Goal: Communication & Community: Answer question/provide support

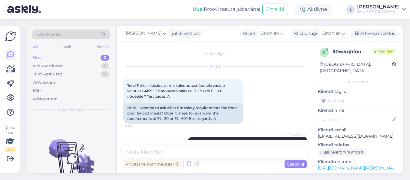
scroll to position [105, 0]
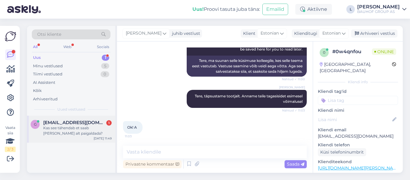
click at [66, 122] on span "[EMAIL_ADDRESS][DOMAIN_NAME]" at bounding box center [74, 122] width 62 height 5
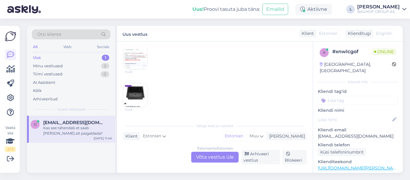
scroll to position [13, 0]
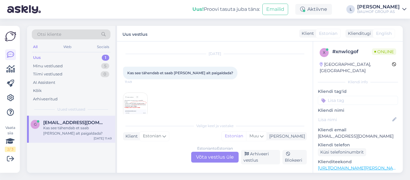
click at [206, 98] on div "[DATE] Kas see tähendab et saab [PERSON_NAME] alt paigaldada? 11:49 11:49 11:49" at bounding box center [215, 104] width 184 height 114
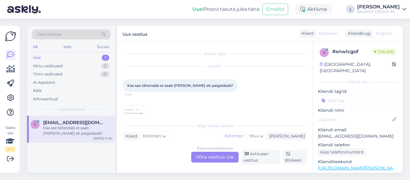
scroll to position [30, 0]
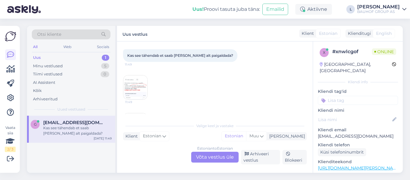
click at [132, 87] on img at bounding box center [135, 87] width 24 height 24
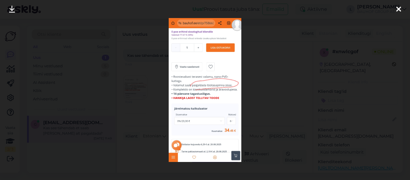
click at [147, 101] on div at bounding box center [205, 90] width 410 height 180
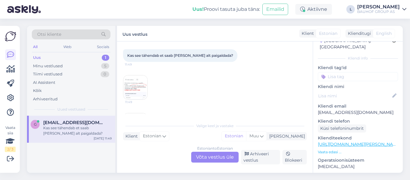
scroll to position [60, 0]
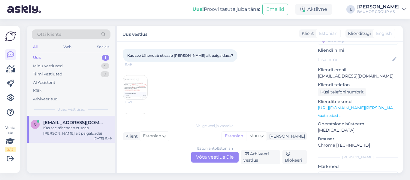
click at [364, 105] on link "[URL][DOMAIN_NAME][PERSON_NAME]" at bounding box center [359, 107] width 83 height 5
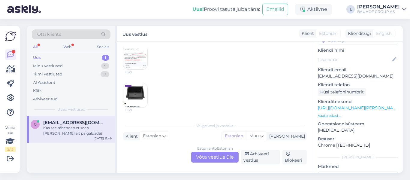
click at [137, 100] on img at bounding box center [135, 95] width 24 height 24
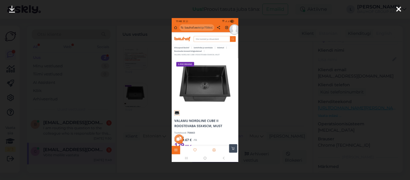
scroll to position [86, 0]
click at [276, 107] on div at bounding box center [205, 90] width 410 height 180
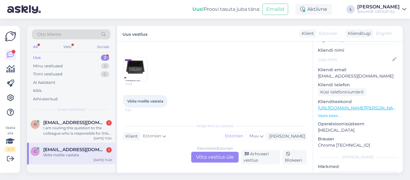
click at [225, 160] on div "Estonian to Estonian Võta vestlus üle" at bounding box center [214, 157] width 47 height 11
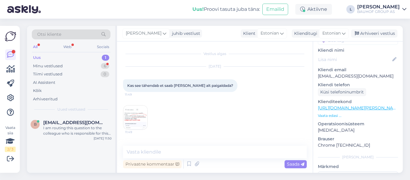
scroll to position [30, 0]
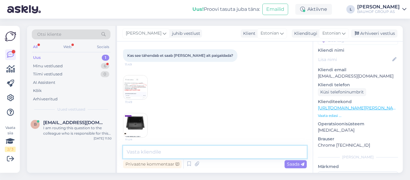
click at [220, 153] on textarea at bounding box center [215, 152] width 184 height 13
type textarea "Tere, valamu ei ole mõeldud alt paigaldamiseks"
click at [291, 164] on span "Saada" at bounding box center [295, 163] width 17 height 5
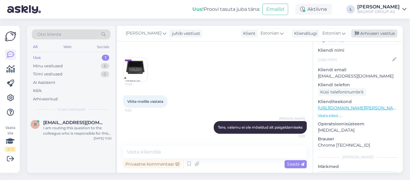
click at [365, 32] on div "Arhiveeri vestlus" at bounding box center [374, 33] width 46 height 8
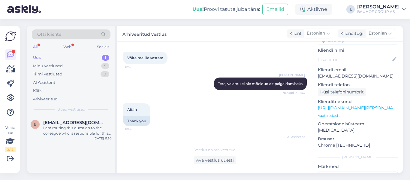
scroll to position [75, 0]
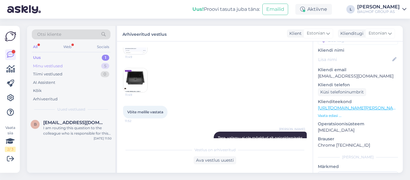
click at [57, 64] on div "Minu vestlused" at bounding box center [48, 66] width 30 height 6
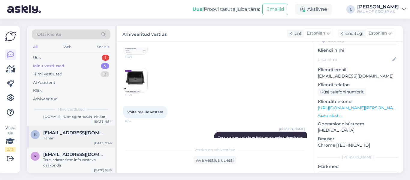
scroll to position [30, 0]
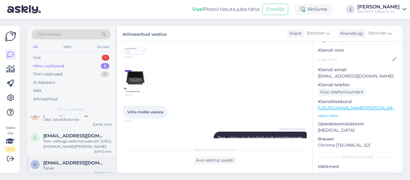
click at [71, 164] on span "[EMAIL_ADDRESS][DOMAIN_NAME]" at bounding box center [74, 162] width 62 height 5
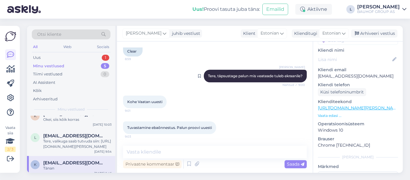
scroll to position [252, 0]
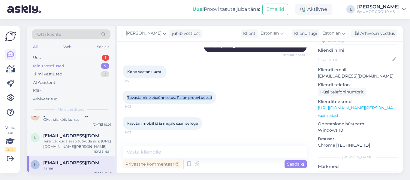
drag, startPoint x: 216, startPoint y: 99, endPoint x: 119, endPoint y: 96, distance: 96.5
click at [119, 96] on div "Vestlus algas [DATE] Tere! 8:57 Hello! AI Assistent Hello! How can I help you […" at bounding box center [215, 106] width 196 height 131
copy span "Tuvastamine ebaõnnestus. Palun proovi uuesti"
click at [68, 53] on div "Uus 1" at bounding box center [71, 57] width 79 height 8
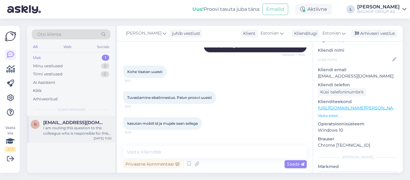
click at [85, 132] on div "I am routing this question to the colleague who is responsible for this topic. …" at bounding box center [77, 130] width 68 height 11
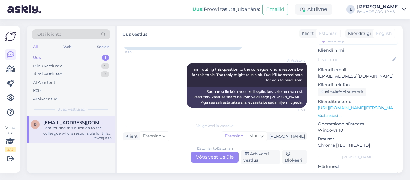
click at [225, 156] on div "Estonian to Estonian Võta vestlus üle" at bounding box center [214, 157] width 47 height 11
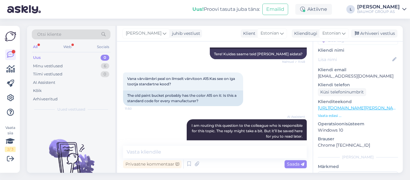
scroll to position [109, 0]
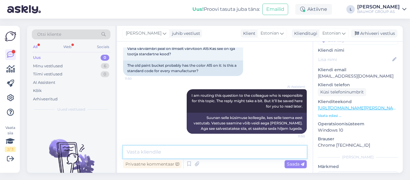
click at [189, 150] on textarea at bounding box center [215, 152] width 184 height 13
paste textarea "53682756"
click at [246, 151] on textarea "Tere, konsultatsiooniks soovitame pöörduda värvi osakonda tell 53682756" at bounding box center [215, 152] width 184 height 13
click at [275, 152] on textarea "Tere, konsultatsiooniks soovitame pöörduda värviosakonda tell 53682756" at bounding box center [215, 152] width 184 height 13
type textarea "Tere, konsultatsiooniks soovitame pöörduda värviosakonda tel [PHONE_NUMBER]"
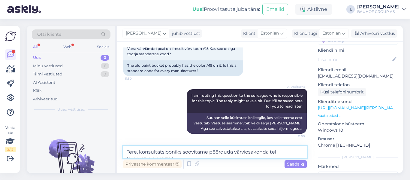
click at [302, 151] on textarea "Tere, konsultatsiooniks soovitame pöörduda värviosakonda tel [PHONE_NUMBER]" at bounding box center [215, 152] width 184 height 13
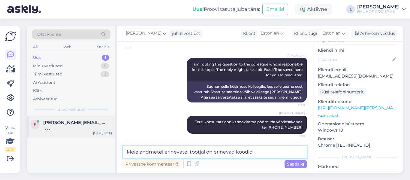
drag, startPoint x: 270, startPoint y: 150, endPoint x: 70, endPoint y: 135, distance: 200.3
click at [74, 136] on div "Otsi kliente All Web Socials Uus 1 Minu vestlused 6 Tiimi vestlused 0 AI Assist…" at bounding box center [215, 99] width 376 height 147
paste textarea "on erinevatel tootjatel erinevad tootekoodid."
drag, startPoint x: 252, startPoint y: 152, endPoint x: 240, endPoint y: 150, distance: 12.5
click at [240, 150] on textarea "Meie andmetel on erinevatel tootjatel erinevad tootekoodid." at bounding box center [215, 152] width 184 height 13
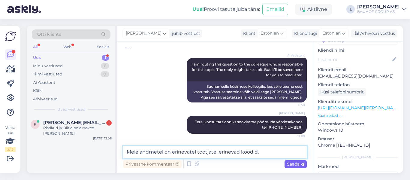
type textarea "Meie andmetel on erinevatel tootjatel erinevad koodid."
click at [296, 164] on span "Saada" at bounding box center [295, 163] width 17 height 5
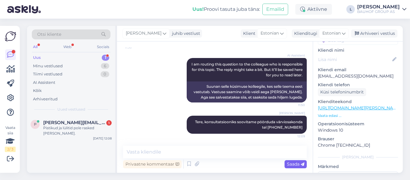
scroll to position [166, 0]
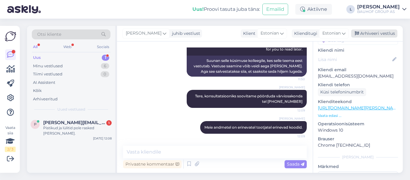
click at [385, 32] on div "Arhiveeri vestlus" at bounding box center [374, 33] width 46 height 8
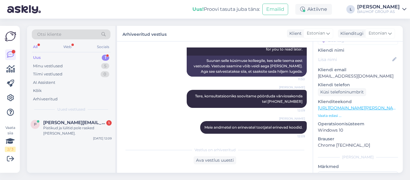
click at [78, 59] on div "Uus 1" at bounding box center [71, 57] width 79 height 8
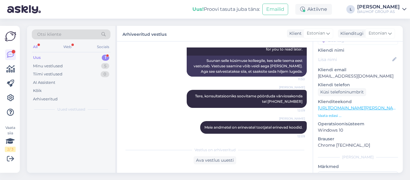
click at [40, 55] on div "Uus" at bounding box center [37, 58] width 8 height 6
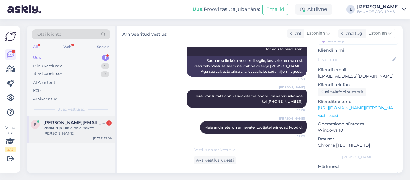
click at [66, 119] on div "[PERSON_NAME] [PERSON_NAME][EMAIL_ADDRESS][PERSON_NAME][DOMAIN_NAME] 1 Pistikud…" at bounding box center [71, 129] width 88 height 27
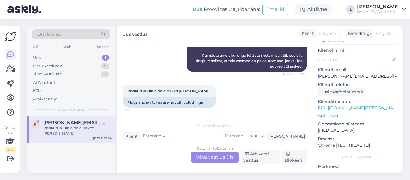
click at [203, 158] on div "Estonian to Estonian Võta vestlus üle" at bounding box center [214, 157] width 47 height 11
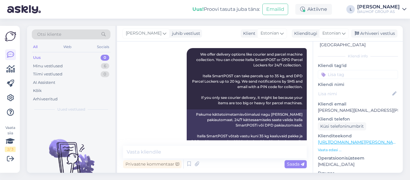
scroll to position [26, 0]
click at [354, 140] on link "[URL][DOMAIN_NAME][PERSON_NAME]" at bounding box center [359, 142] width 83 height 5
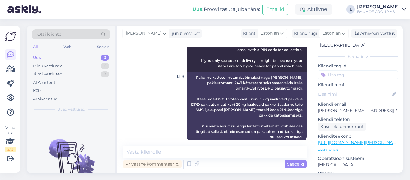
scroll to position [232, 0]
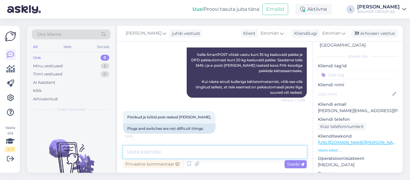
paste textarea "Mitu ühikut on Teil ostukorvis?"
click at [124, 152] on textarea "Mitu ühikut on Teil ostukorvis?" at bounding box center [215, 152] width 184 height 13
click at [228, 151] on textarea "Tere. Mitu ühikut on Teil ostukorvis?" at bounding box center [215, 152] width 184 height 13
type textarea "Tere. Mitu ühikut on Teil ostukorvis? Tõenäoliselt kaubamaht on ületatud"
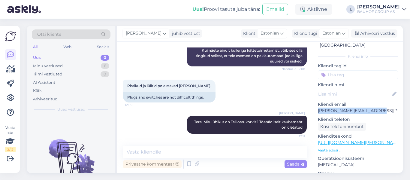
drag, startPoint x: 382, startPoint y: 104, endPoint x: 318, endPoint y: 106, distance: 63.7
click at [318, 108] on p "[PERSON_NAME][EMAIL_ADDRESS][PERSON_NAME][DOMAIN_NAME]" at bounding box center [358, 111] width 80 height 6
copy p "[PERSON_NAME][EMAIL_ADDRESS][PERSON_NAME][DOMAIN_NAME]"
click at [381, 34] on div "Arhiveeri vestlus" at bounding box center [374, 33] width 46 height 8
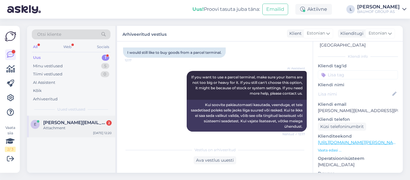
click at [54, 132] on div "e [PERSON_NAME][EMAIL_ADDRESS][DOMAIN_NAME] 2 Attachment [DATE] 12:20" at bounding box center [71, 127] width 88 height 22
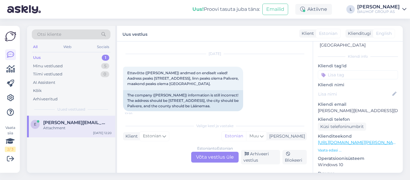
click at [219, 153] on div "Estonian to Estonian Võta vestlus üle" at bounding box center [214, 157] width 47 height 11
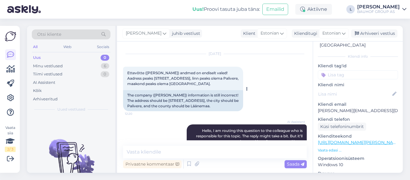
scroll to position [0, 0]
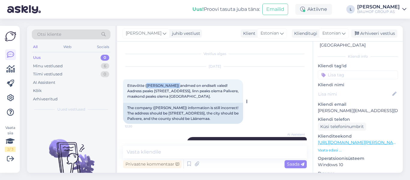
drag, startPoint x: 174, startPoint y: 85, endPoint x: 146, endPoint y: 87, distance: 27.7
click at [146, 87] on span "Ettevõtte ([PERSON_NAME]) andmed on endiselt valed! Aadress peaks [STREET_ADDRE…" at bounding box center [183, 90] width 112 height 15
copy span "[PERSON_NAME]"
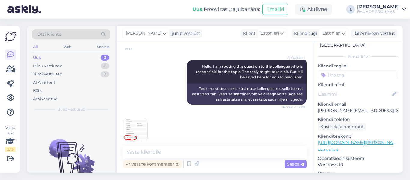
scroll to position [86, 0]
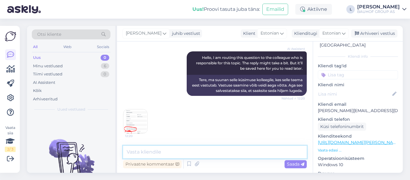
click at [167, 150] on textarea at bounding box center [215, 152] width 184 height 13
type textarea "Edastasime info vastava osakonda"
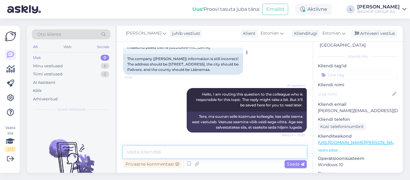
scroll to position [111, 0]
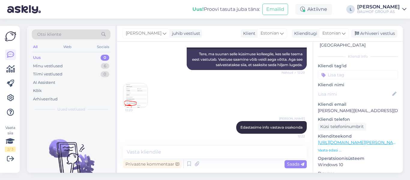
click at [135, 99] on img at bounding box center [135, 96] width 24 height 24
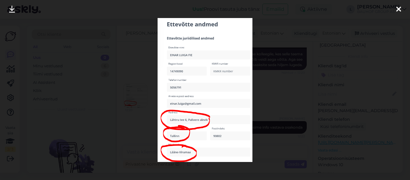
click at [136, 59] on div at bounding box center [205, 90] width 410 height 180
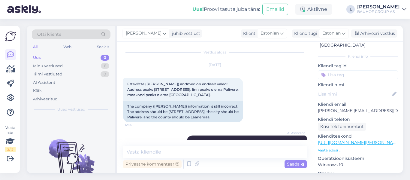
scroll to position [0, 0]
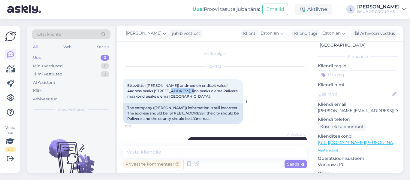
drag, startPoint x: 188, startPoint y: 93, endPoint x: 168, endPoint y: 93, distance: 20.7
click at [168, 93] on span "Ettevõtte ([PERSON_NAME]) andmed on endiselt valed! Aadress peaks [STREET_ADDRE…" at bounding box center [183, 90] width 112 height 15
copy span "[STREET_ADDRESS]"
click at [365, 31] on div "Arhiveeri vestlus" at bounding box center [374, 33] width 46 height 8
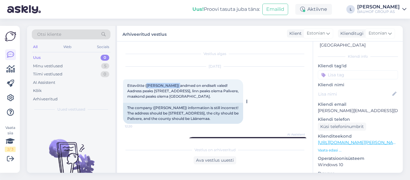
drag, startPoint x: 173, startPoint y: 85, endPoint x: 147, endPoint y: 85, distance: 26.1
click at [147, 85] on span "Ettevõtte ([PERSON_NAME]) andmed on endiselt valed! Aadress peaks [STREET_ADDRE…" at bounding box center [183, 90] width 112 height 15
copy span "[PERSON_NAME]"
drag, startPoint x: 375, startPoint y: 105, endPoint x: 318, endPoint y: 104, distance: 57.1
click at [318, 108] on p "[PERSON_NAME][EMAIL_ADDRESS][DOMAIN_NAME]" at bounding box center [358, 111] width 80 height 6
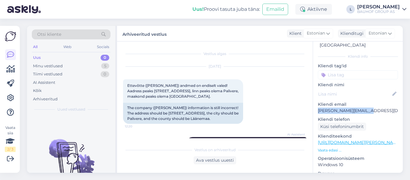
copy p "[PERSON_NAME][EMAIL_ADDRESS][DOMAIN_NAME]"
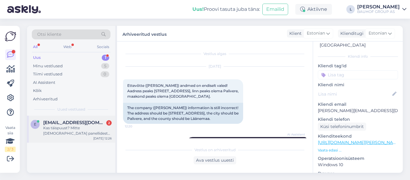
click at [74, 126] on div "Kas täispuust? Mitte [DEMOGRAPHIC_DATA] panellidest kokku pandud jama." at bounding box center [77, 130] width 68 height 11
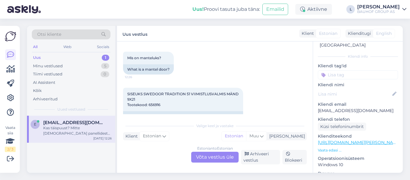
scroll to position [90, 0]
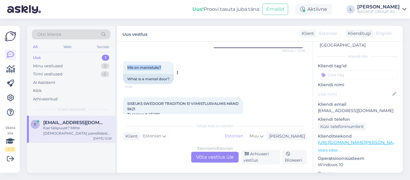
drag, startPoint x: 162, startPoint y: 68, endPoint x: 129, endPoint y: 69, distance: 33.4
click at [129, 69] on div "Mis on manteluks? 12:26" at bounding box center [148, 67] width 51 height 13
copy span "Mis on manteluks?"
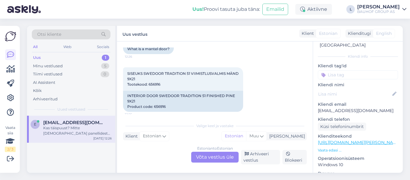
click at [228, 154] on div "Estonian to Estonian Võta vestlus üle" at bounding box center [214, 157] width 47 height 11
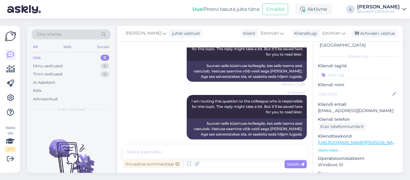
scroll to position [150, 0]
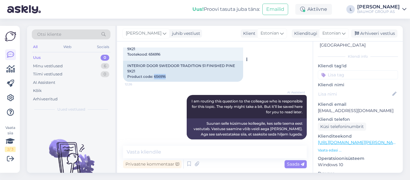
drag, startPoint x: 165, startPoint y: 77, endPoint x: 154, endPoint y: 75, distance: 11.1
click at [154, 75] on div "INTERIOR DOOR SWEDOOR TRADITION 51 FINISHED PINE 9X21 Product code: 656916" at bounding box center [183, 71] width 120 height 21
copy div "656916"
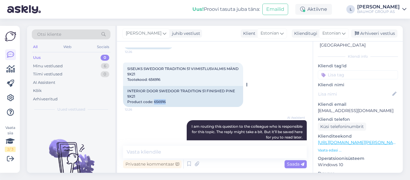
scroll to position [90, 0]
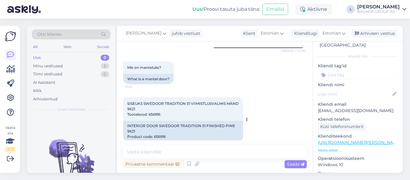
click at [180, 108] on div "SISEUKS SWEDOOR TRADITION 51 VIIMISTLUSVALMIS MÄND 9X21 Tootekood: 656916 12:26" at bounding box center [183, 108] width 120 height 23
drag, startPoint x: 240, startPoint y: 103, endPoint x: 144, endPoint y: 104, distance: 95.5
click at [144, 104] on span "SISEUKS SWEDOOR TRADITION 51 VIIMISTLUSVALMIS MÄND 9X21 Tootekood: 656916" at bounding box center [183, 108] width 112 height 15
copy span "SWEDOOR TRADITION 51 VIIMISTLUSVALMIS MÄND"
click at [163, 156] on textarea at bounding box center [215, 152] width 184 height 13
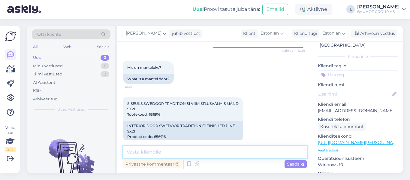
paste textarea "männipuidust tahveluks"
drag, startPoint x: 200, startPoint y: 150, endPoint x: 189, endPoint y: 150, distance: 11.1
click at [189, 150] on textarea "männipuidust tahveluks. 7" at bounding box center [215, 152] width 184 height 13
paste textarea "ukseleht, mille välisserv ei ole sile."
click at [126, 153] on textarea "männipuidust tahveluks. Manteluks on ukseleht, mille välisserv ei ole sile." at bounding box center [215, 152] width 184 height 13
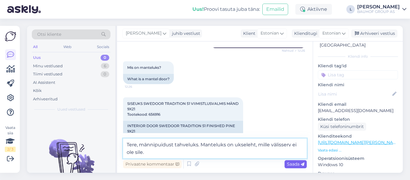
type textarea "Tere, männipuidust tahveluks. Manteluks on ukseleht, mille välisserv ei ole sil…"
drag, startPoint x: 300, startPoint y: 164, endPoint x: 301, endPoint y: 154, distance: 9.9
click at [300, 164] on span "Saada" at bounding box center [295, 163] width 17 height 5
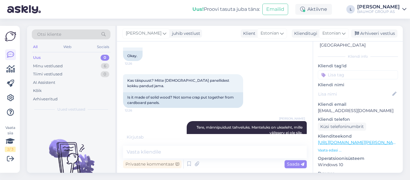
scroll to position [329, 0]
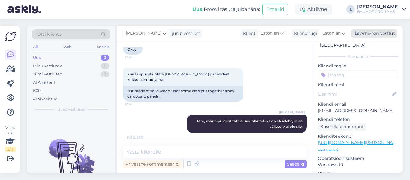
click at [385, 32] on div "Arhiveeri vestlus" at bounding box center [374, 33] width 46 height 8
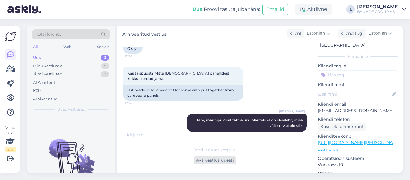
click at [223, 159] on div "Ava vestlus uuesti" at bounding box center [215, 160] width 43 height 8
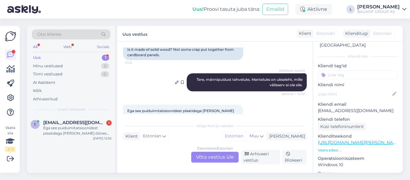
scroll to position [380, 0]
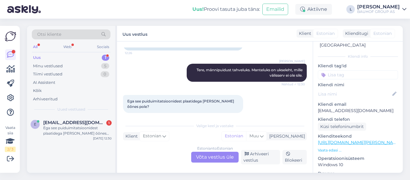
click at [211, 157] on div "Estonian to Estonian Võta vestlus üle" at bounding box center [214, 157] width 47 height 11
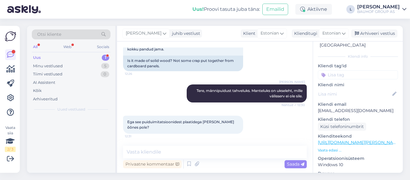
scroll to position [354, 0]
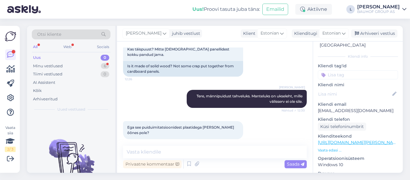
click at [190, 159] on div "Privaatne kommentaar Saada" at bounding box center [215, 163] width 184 height 11
click at [192, 150] on textarea at bounding box center [215, 152] width 184 height 13
paste textarea "Ehtsast puidust"
type textarea "Ehtsast puidust"
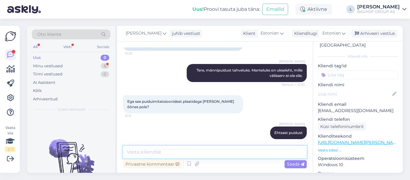
scroll to position [411, 0]
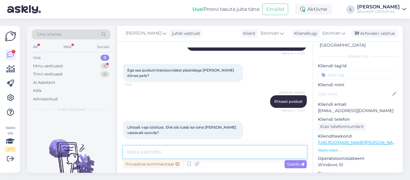
click at [182, 153] on textarea at bounding box center [215, 152] width 184 height 13
click at [138, 153] on textarea "Lakoga töödeldatud" at bounding box center [215, 152] width 184 height 13
type textarea "Lakiga töödeldatud"
drag, startPoint x: 150, startPoint y: 153, endPoint x: 184, endPoint y: 153, distance: 33.6
click at [184, 153] on textarea "Lakiga töödeldatud" at bounding box center [215, 152] width 184 height 13
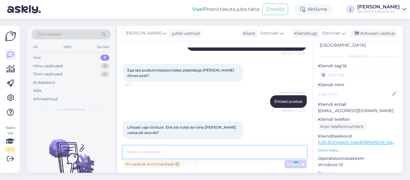
scroll to position [436, 0]
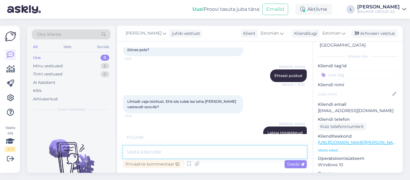
click at [138, 154] on textarea at bounding box center [215, 152] width 184 height 13
paste textarea "Kulunud täispuitust saab lihvida ja uuesti töödelda."
drag, startPoint x: 175, startPoint y: 152, endPoint x: 117, endPoint y: 147, distance: 58.9
click at [117, 147] on div "Otsi kliente All Web Socials Uus 0 Minu vestlused 6 Tiimi vestlused 0 AI Assist…" at bounding box center [215, 99] width 376 height 147
type textarea "kui saab lihvida ja uuesti töödelda."
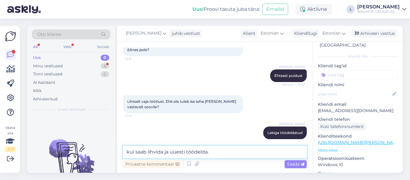
scroll to position [468, 0]
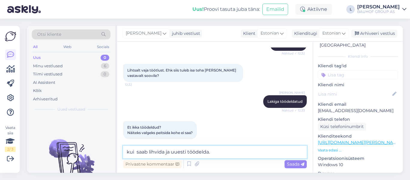
drag, startPoint x: 214, startPoint y: 153, endPoint x: 120, endPoint y: 150, distance: 94.7
click at [120, 150] on div "Vestlus algas [DATE] Tere 12:26 Hello AI Assistent Hello! How can we help you […" at bounding box center [215, 106] width 196 height 131
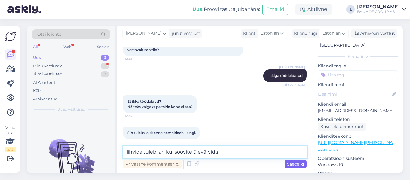
type textarea "lihvida tuleb jah kui soovite ülevärvida"
click at [297, 164] on span "Saada" at bounding box center [295, 163] width 17 height 5
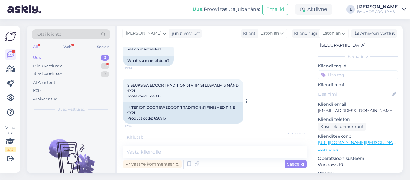
scroll to position [105, 0]
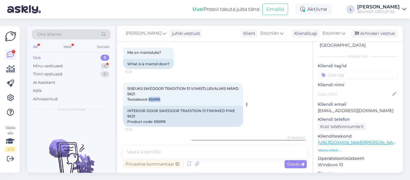
drag, startPoint x: 162, startPoint y: 100, endPoint x: 149, endPoint y: 100, distance: 12.9
click at [149, 100] on div "SISEUKS SWEDOOR TRADITION 51 VIIMISTLUSVALMIS MÄND 9X21 Tootekood: 656916 12:26" at bounding box center [183, 93] width 120 height 23
copy span "656916"
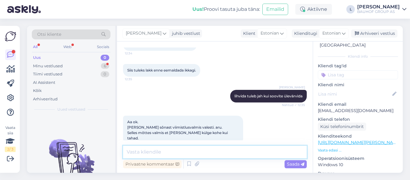
click at [163, 155] on textarea at bounding box center [215, 152] width 184 height 13
click at [178, 155] on textarea "vabandan, täpsustasit tootja lehelt" at bounding box center [215, 152] width 184 height 13
click at [224, 151] on textarea "vabandan, täpsustasin tootja lehelt" at bounding box center [215, 152] width 184 height 13
click at [222, 153] on textarea "vabandan, täpsustasin tootja lehelt. mei just" at bounding box center [215, 152] width 184 height 13
click at [223, 152] on textarea "vabandan, täpsustasin tootja lehelt. mei just" at bounding box center [215, 152] width 184 height 13
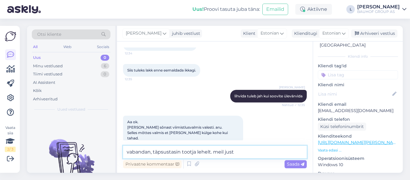
click at [263, 156] on textarea "vabandan, täpsustasin tootja lehelt. meil just" at bounding box center [215, 152] width 184 height 13
type textarea "vabandan, täpsustasin tootja lehelt. meil siiski ei ole lakitud"
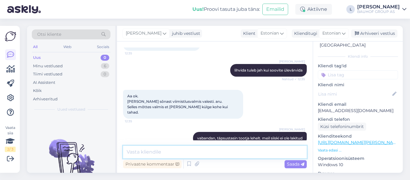
click at [162, 151] on textarea at bounding box center [215, 152] width 184 height 13
paste textarea "[URL][DOMAIN_NAME]"
type textarea "[URL][DOMAIN_NAME]"
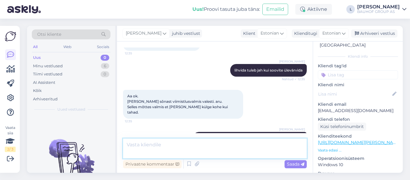
scroll to position [613, 0]
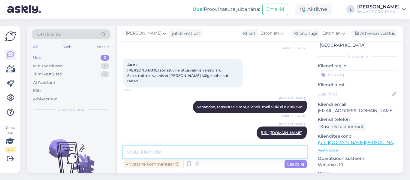
click at [162, 155] on textarea at bounding box center [215, 152] width 184 height 13
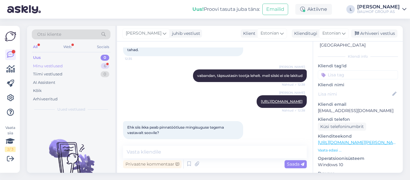
click at [51, 66] on div "Minu vestlused" at bounding box center [48, 66] width 30 height 6
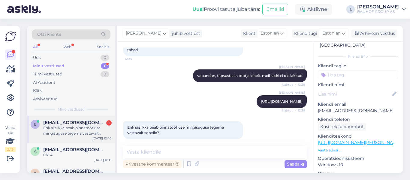
click at [82, 126] on div "Ehk siis ikka peab pinnatöötluse mingisuguse tegema vastavalt soovile?" at bounding box center [77, 130] width 68 height 11
click at [171, 148] on textarea at bounding box center [215, 152] width 184 height 13
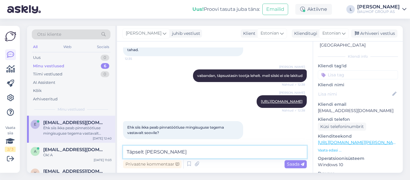
type textarea "Täpselt nii jah"
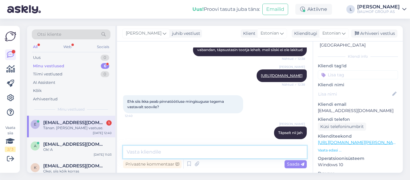
scroll to position [696, 0]
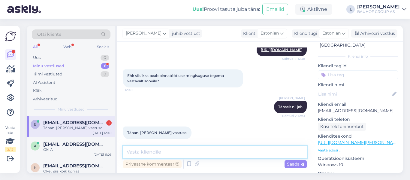
click at [186, 152] on textarea at bounding box center [215, 152] width 184 height 13
drag, startPoint x: 200, startPoint y: 151, endPoint x: 200, endPoint y: 145, distance: 6.3
click at [200, 148] on textarea at bounding box center [215, 152] width 184 height 13
click at [191, 114] on div "Vestlus algas [DATE] Tere 12:26 Hello AI Assistent Hello! How can we help you […" at bounding box center [217, 93] width 189 height 93
click at [71, 143] on span "[EMAIL_ADDRESS][DOMAIN_NAME]" at bounding box center [74, 143] width 62 height 5
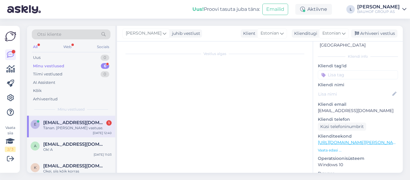
scroll to position [105, 0]
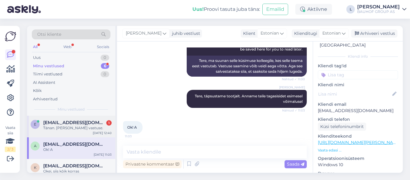
drag, startPoint x: 74, startPoint y: 120, endPoint x: 77, endPoint y: 120, distance: 3.7
click at [74, 119] on div "e [EMAIL_ADDRESS][DOMAIN_NAME] 1 Tänan. [PERSON_NAME] vastuse. [DATE] 12:40" at bounding box center [71, 127] width 88 height 22
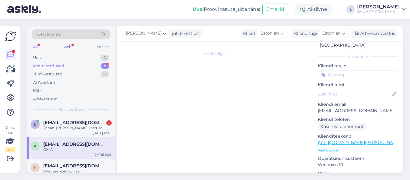
scroll to position [696, 0]
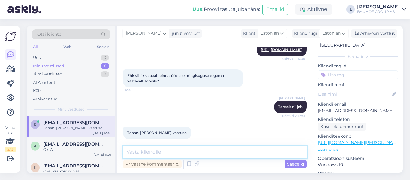
drag, startPoint x: 182, startPoint y: 149, endPoint x: 187, endPoint y: 147, distance: 5.0
click at [182, 148] on textarea at bounding box center [215, 152] width 184 height 13
click at [386, 33] on div "Arhiveeri vestlus" at bounding box center [374, 33] width 46 height 8
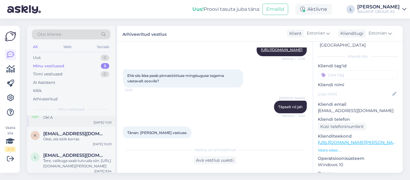
scroll to position [0, 0]
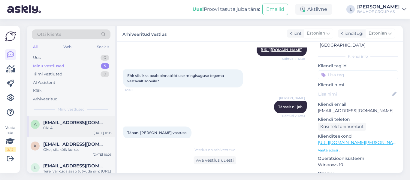
click at [68, 126] on div "Ok! A" at bounding box center [77, 127] width 68 height 5
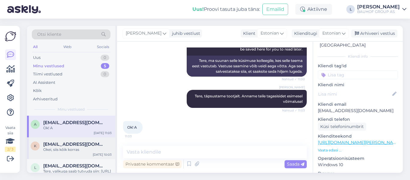
click at [77, 144] on span "[EMAIL_ADDRESS][DOMAIN_NAME]" at bounding box center [74, 143] width 62 height 5
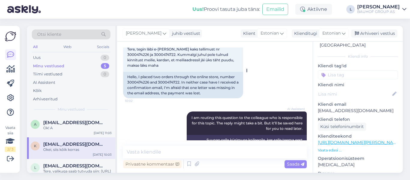
scroll to position [99, 0]
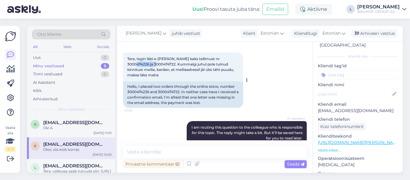
drag, startPoint x: 150, startPoint y: 65, endPoint x: 128, endPoint y: 64, distance: 21.6
click at [128, 64] on span "Tere, tegin läbi e-[PERSON_NAME] kaks tellimust nr 3000474226 ja 3000474722. Ku…" at bounding box center [181, 66] width 108 height 21
